Goal: Navigation & Orientation: Understand site structure

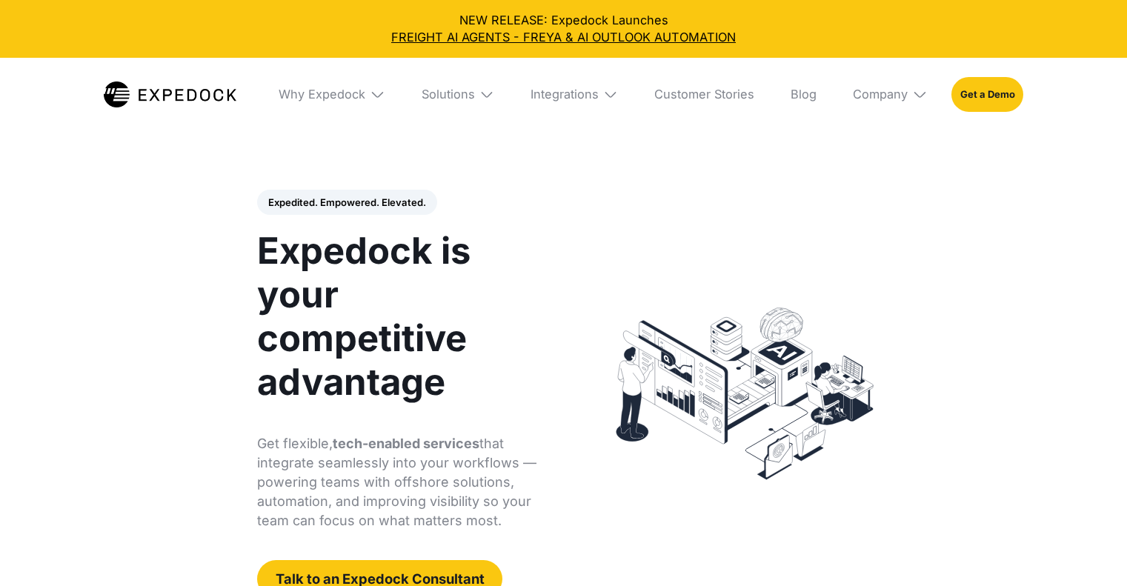
select select
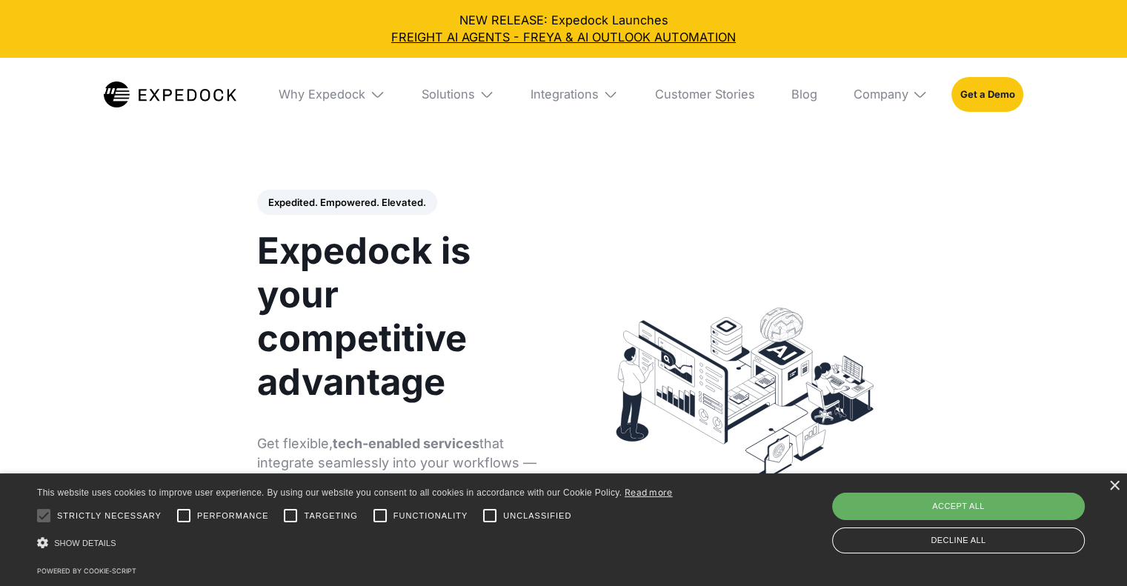
drag, startPoint x: 1003, startPoint y: 511, endPoint x: 1015, endPoint y: 496, distance: 18.5
click at [1003, 510] on div "Accept all" at bounding box center [958, 506] width 253 height 27
checkbox input "true"
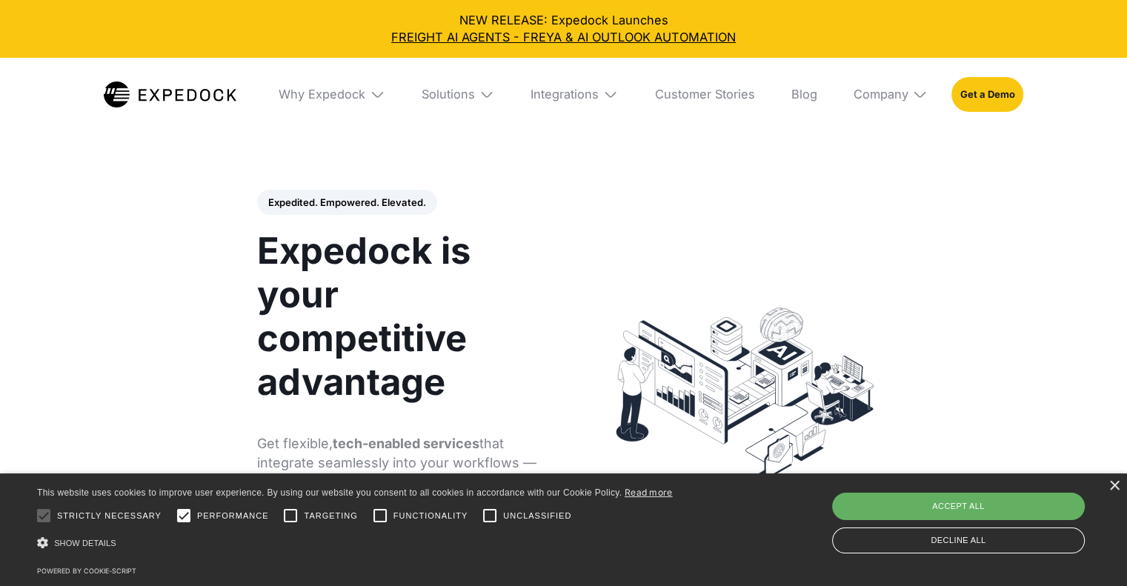
checkbox input "true"
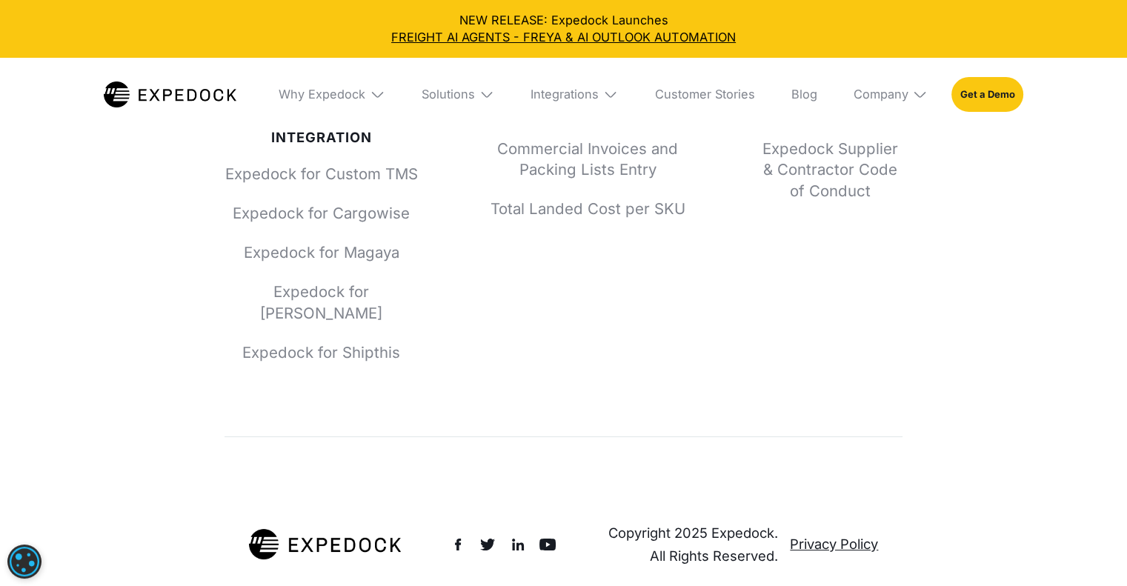
scroll to position [5764, 0]
